Goal: Entertainment & Leisure: Consume media (video, audio)

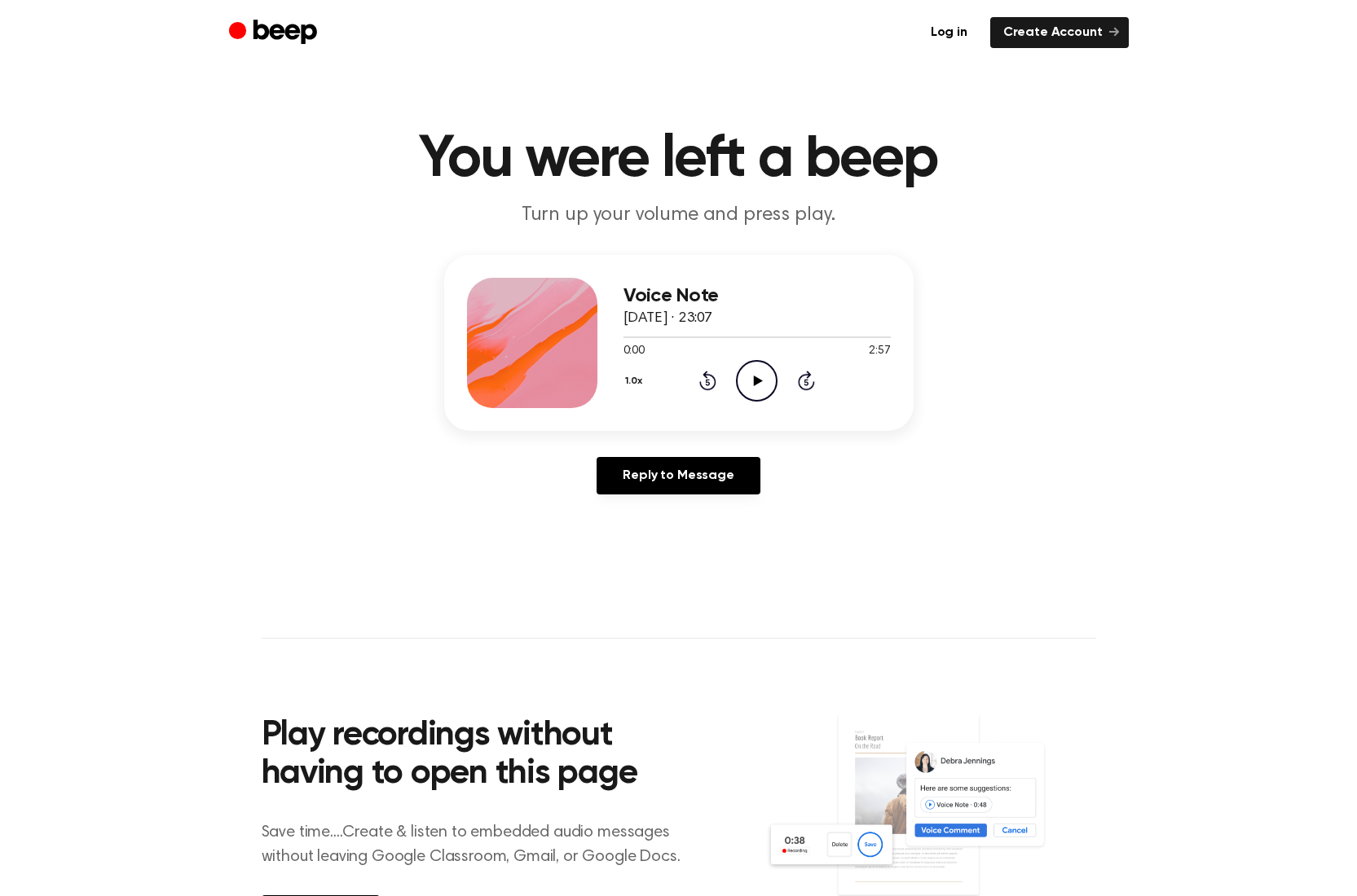
click at [756, 387] on icon "Play Audio" at bounding box center [757, 382] width 42 height 42
click at [749, 385] on icon "Play Audio" at bounding box center [757, 382] width 42 height 42
click at [740, 381] on icon "Play Audio" at bounding box center [757, 382] width 42 height 42
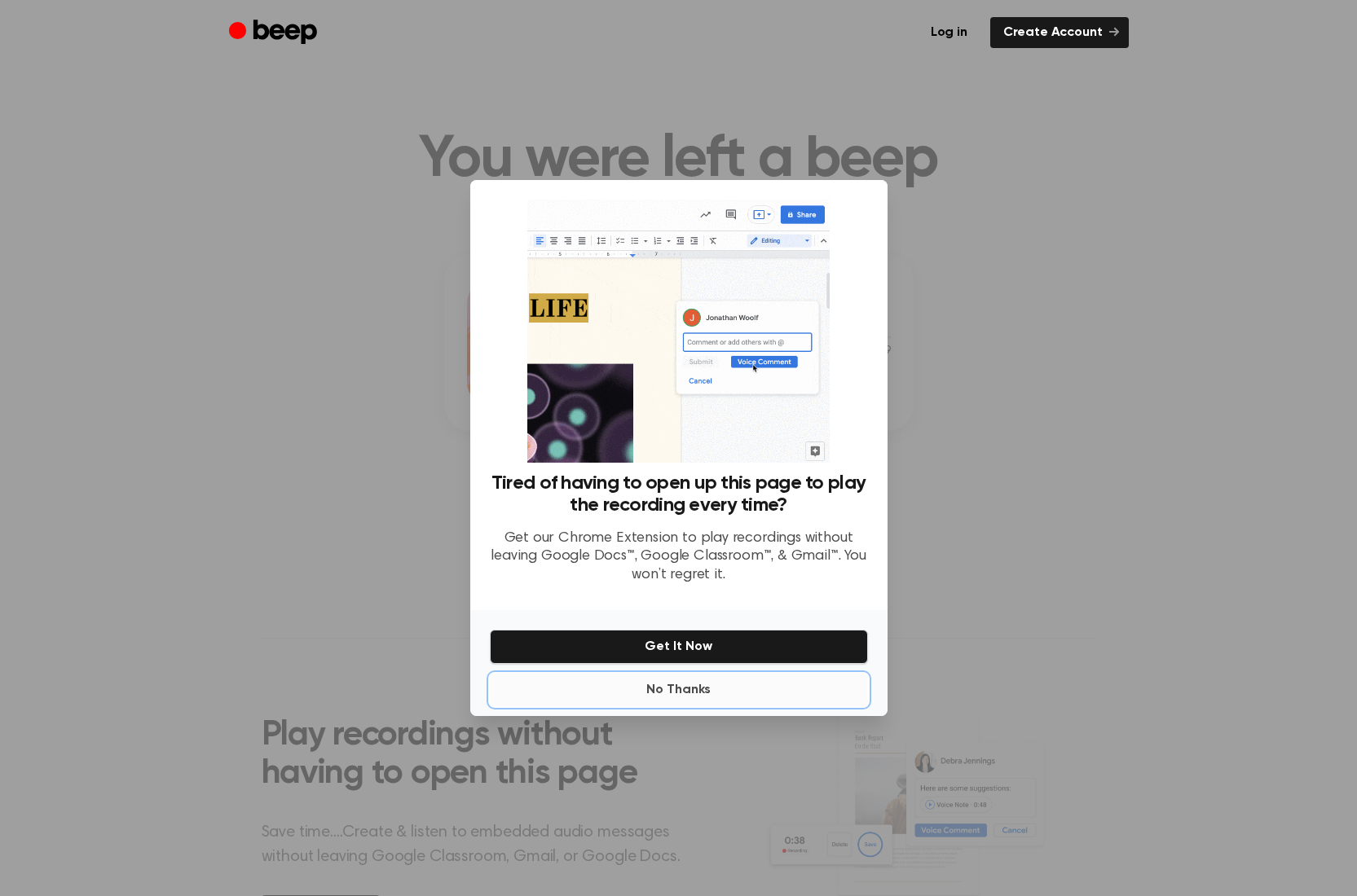
click at [686, 688] on button "No Thanks" at bounding box center [678, 690] width 378 height 33
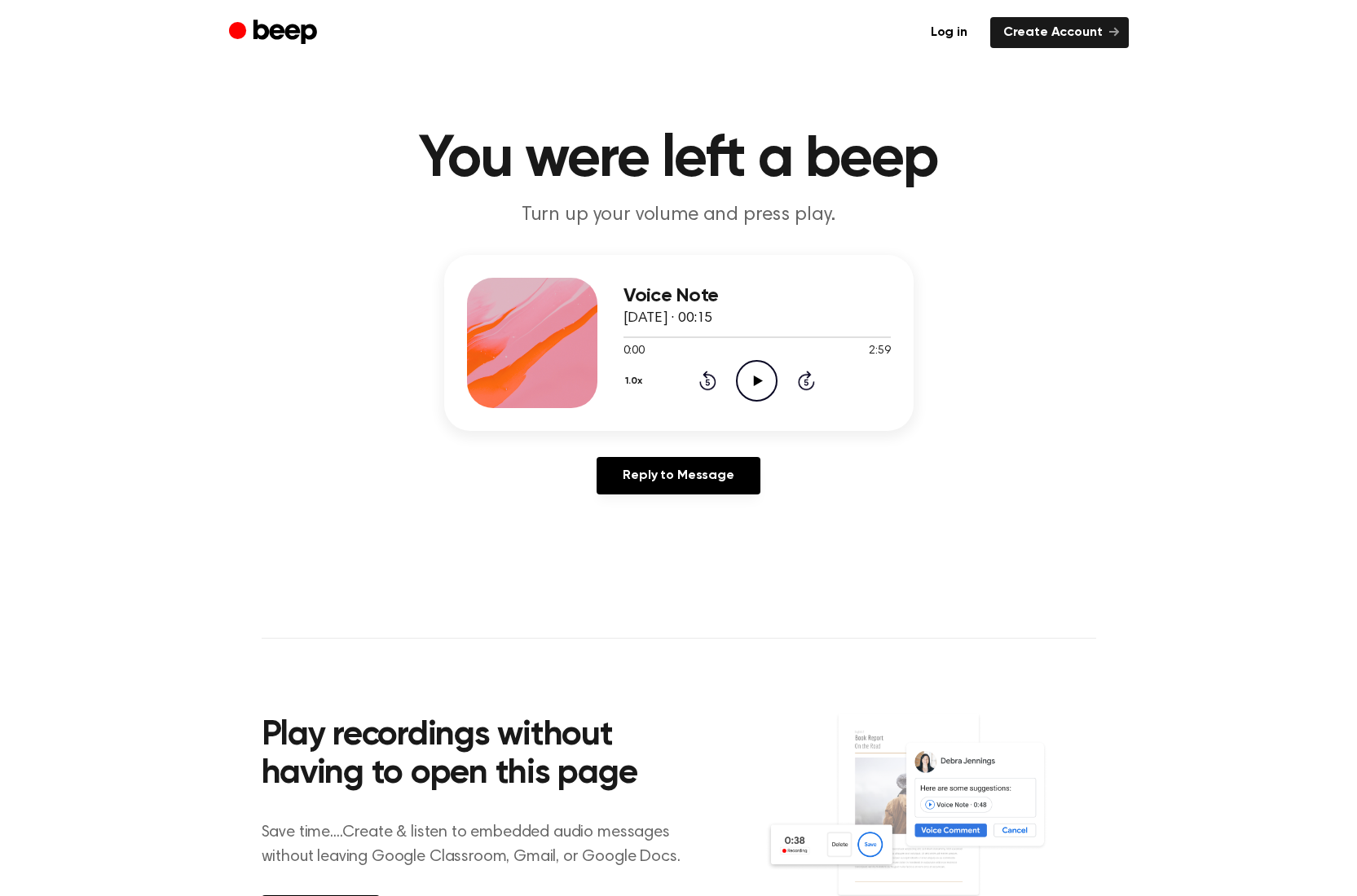
click at [756, 376] on icon "Play Audio" at bounding box center [757, 382] width 42 height 42
